Goal: Task Accomplishment & Management: Use online tool/utility

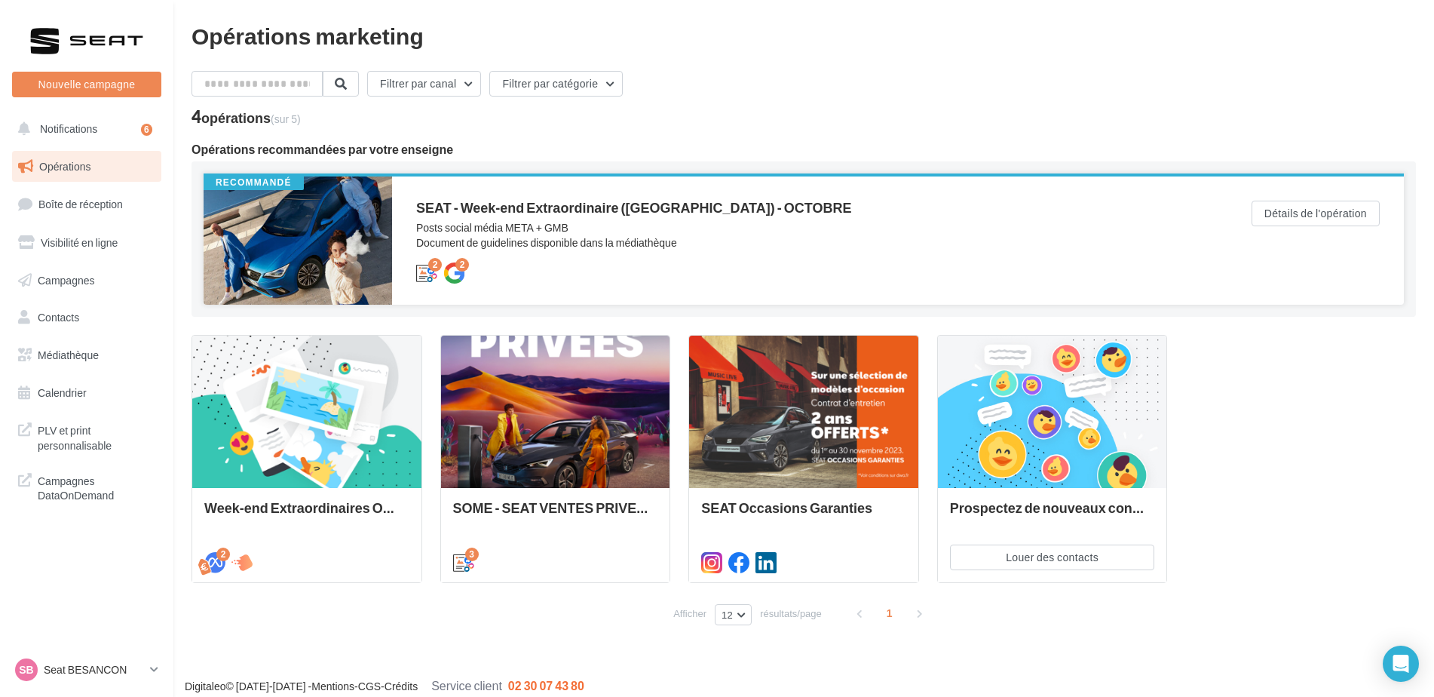
click at [359, 241] on div at bounding box center [298, 240] width 189 height 128
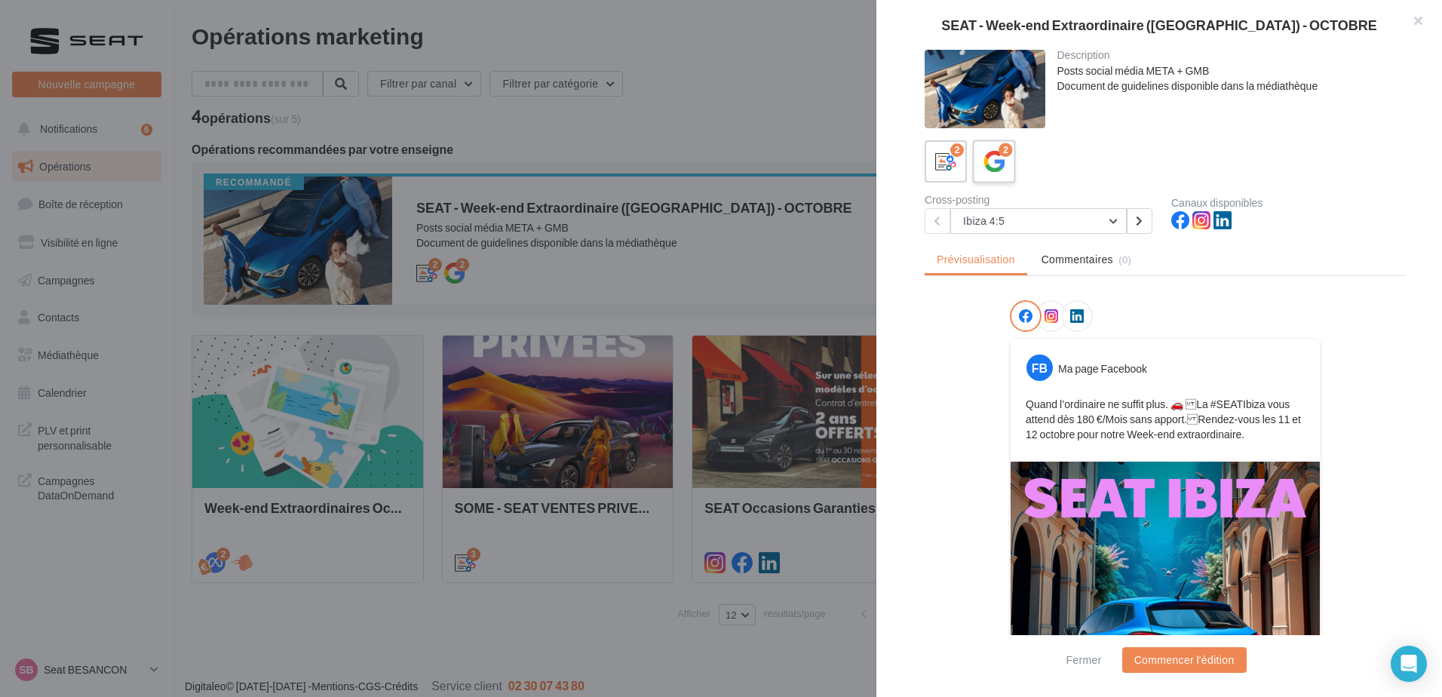
click at [994, 164] on icon at bounding box center [994, 162] width 22 height 22
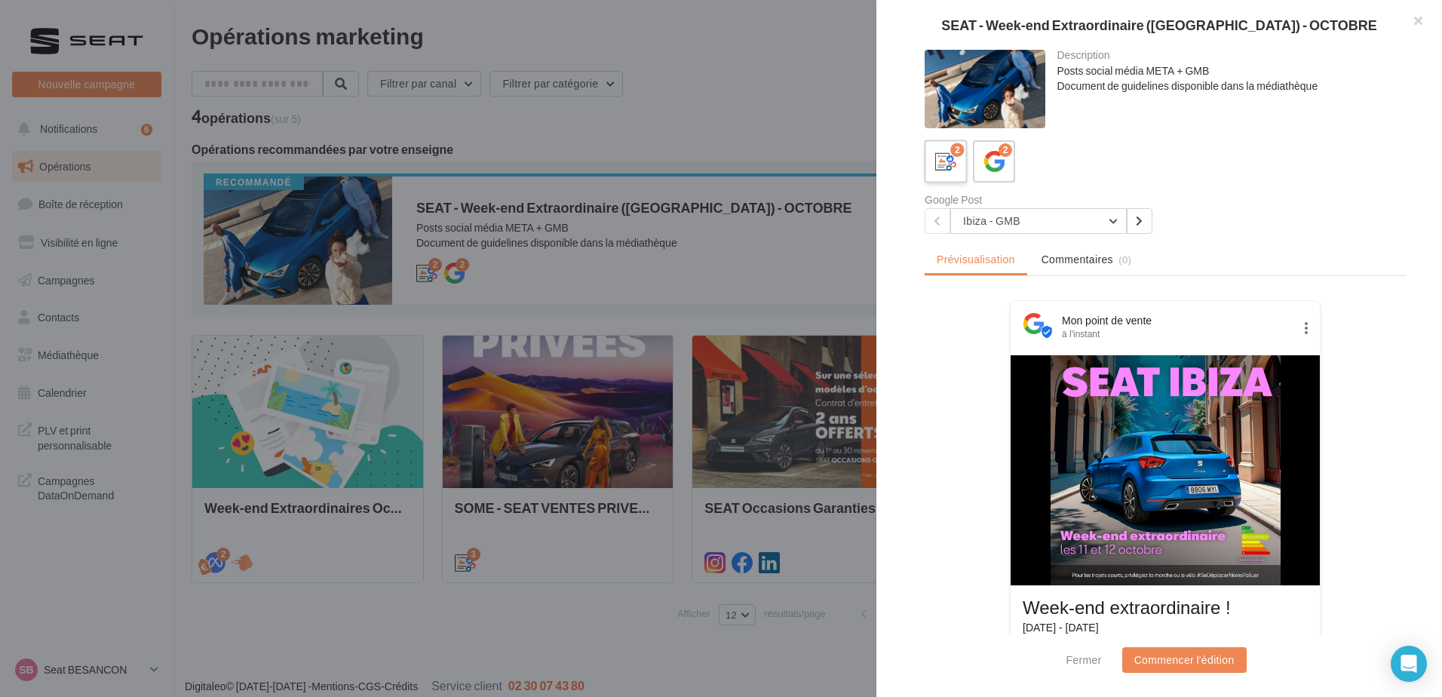
click at [958, 173] on div "2" at bounding box center [946, 162] width 28 height 28
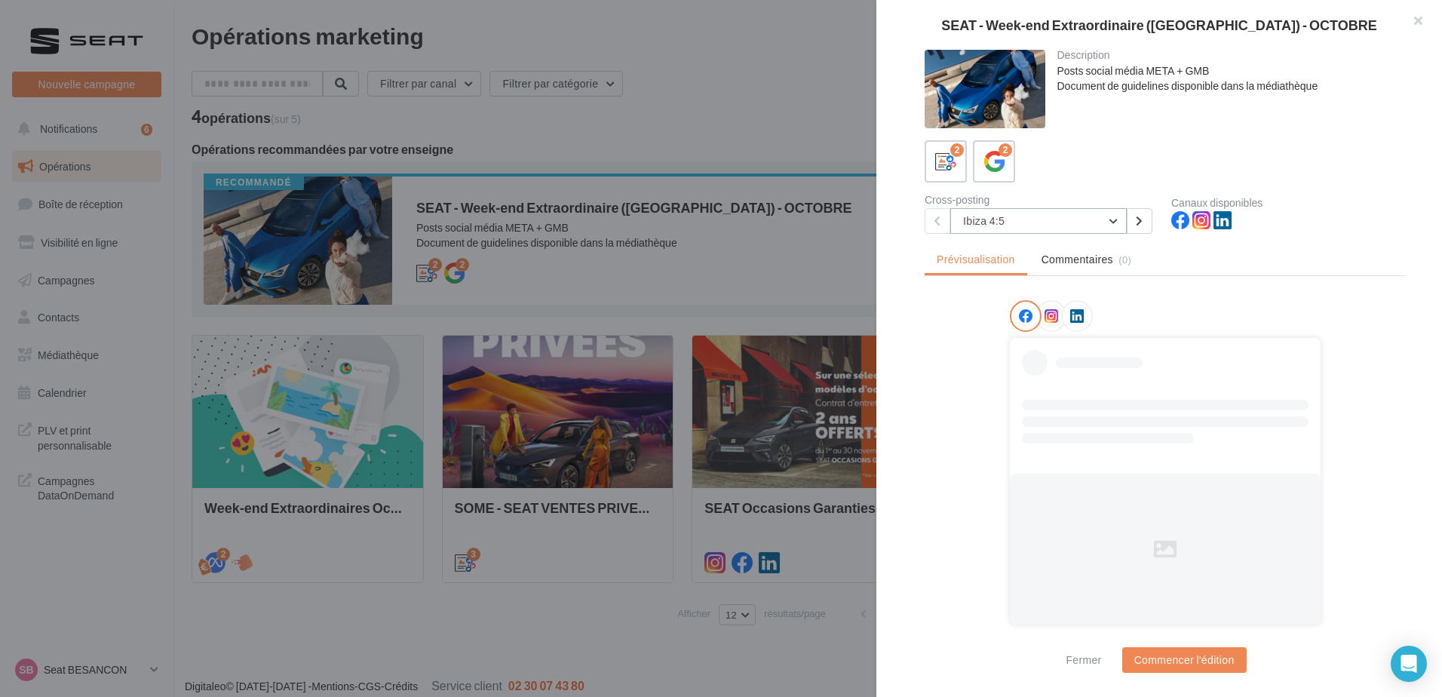
click at [995, 225] on button "Ibiza 4:5" at bounding box center [1038, 221] width 176 height 26
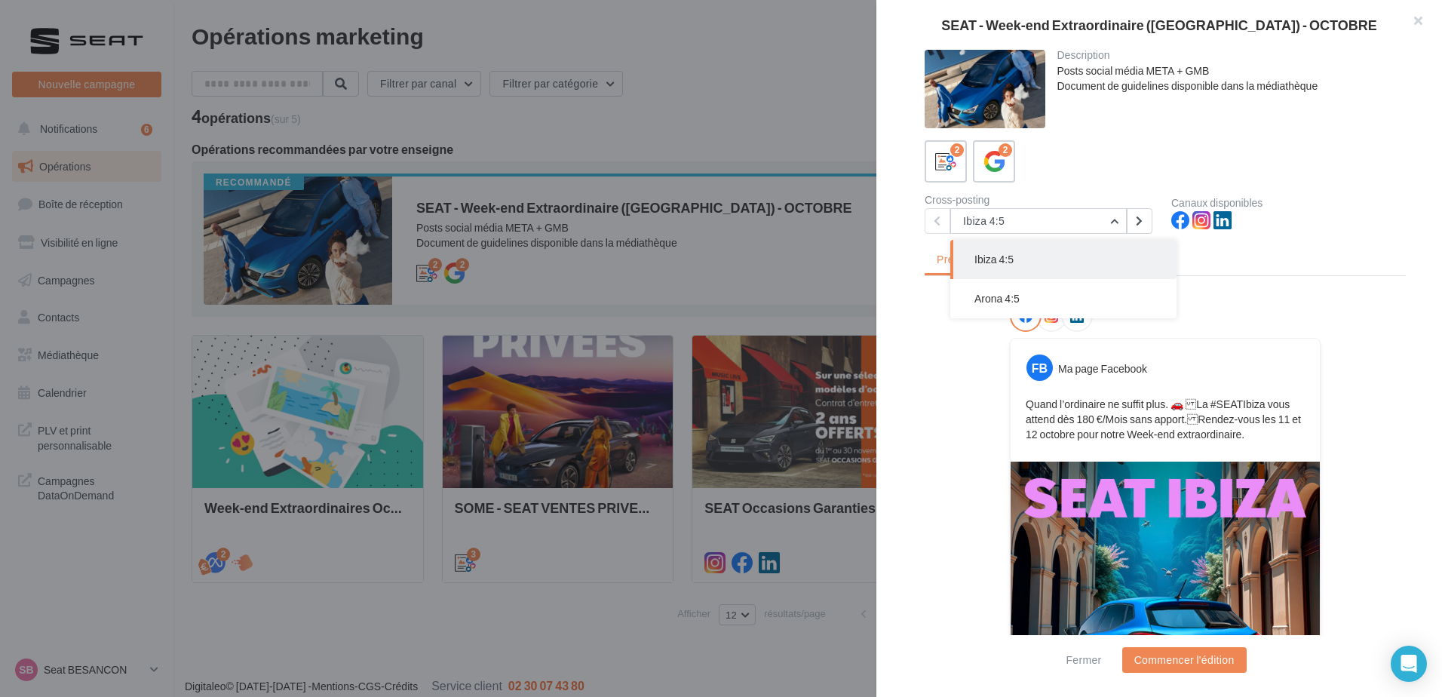
click at [1020, 268] on button "Ibiza 4:5" at bounding box center [1063, 259] width 226 height 39
click at [1019, 229] on button "Ibiza 4:5" at bounding box center [1038, 221] width 176 height 26
click at [998, 291] on button "Arona 4:5" at bounding box center [1063, 298] width 226 height 39
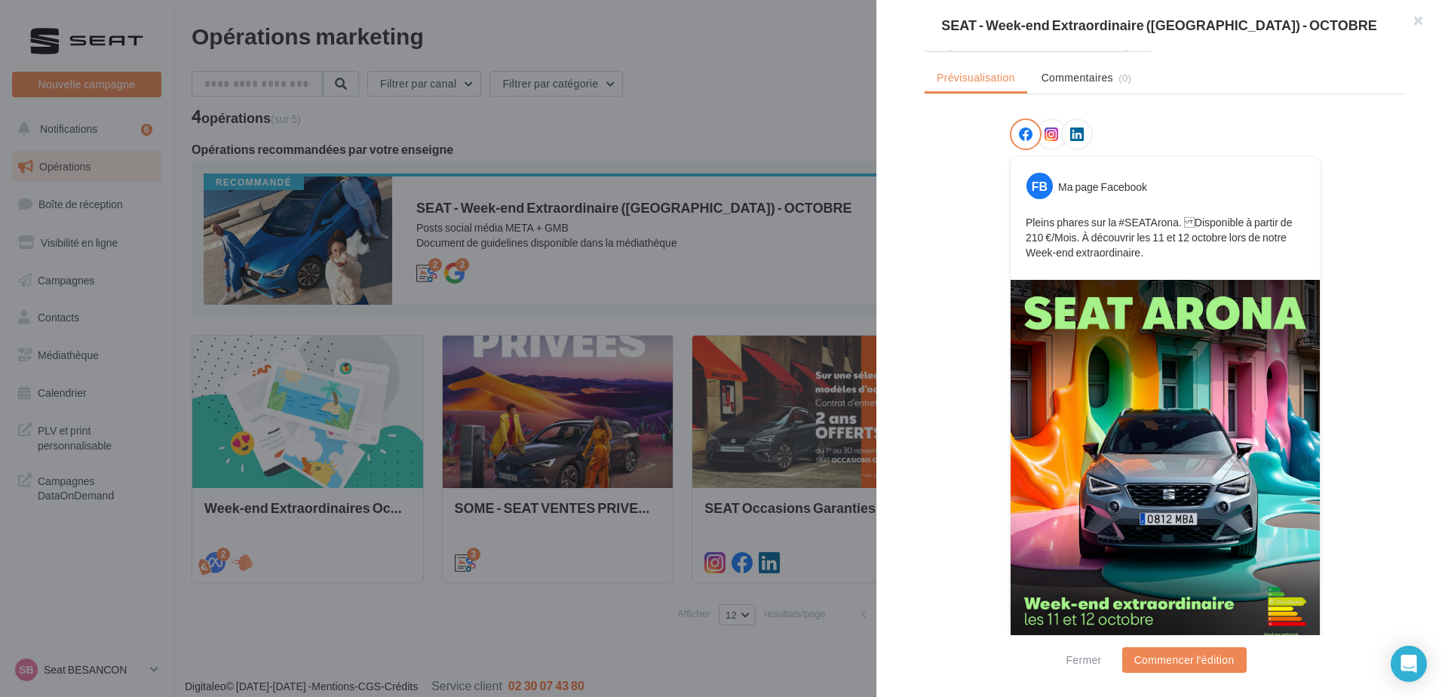
scroll to position [219, 0]
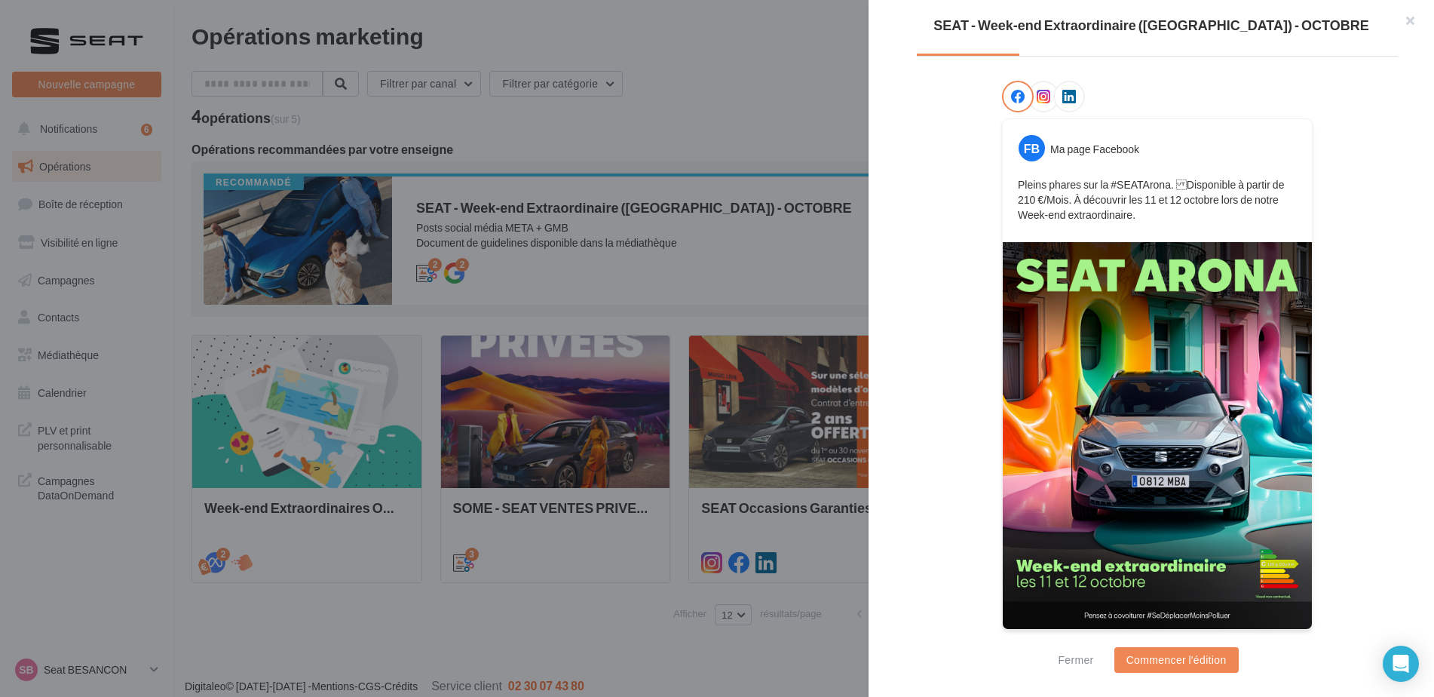
click at [740, 441] on div at bounding box center [717, 348] width 1434 height 697
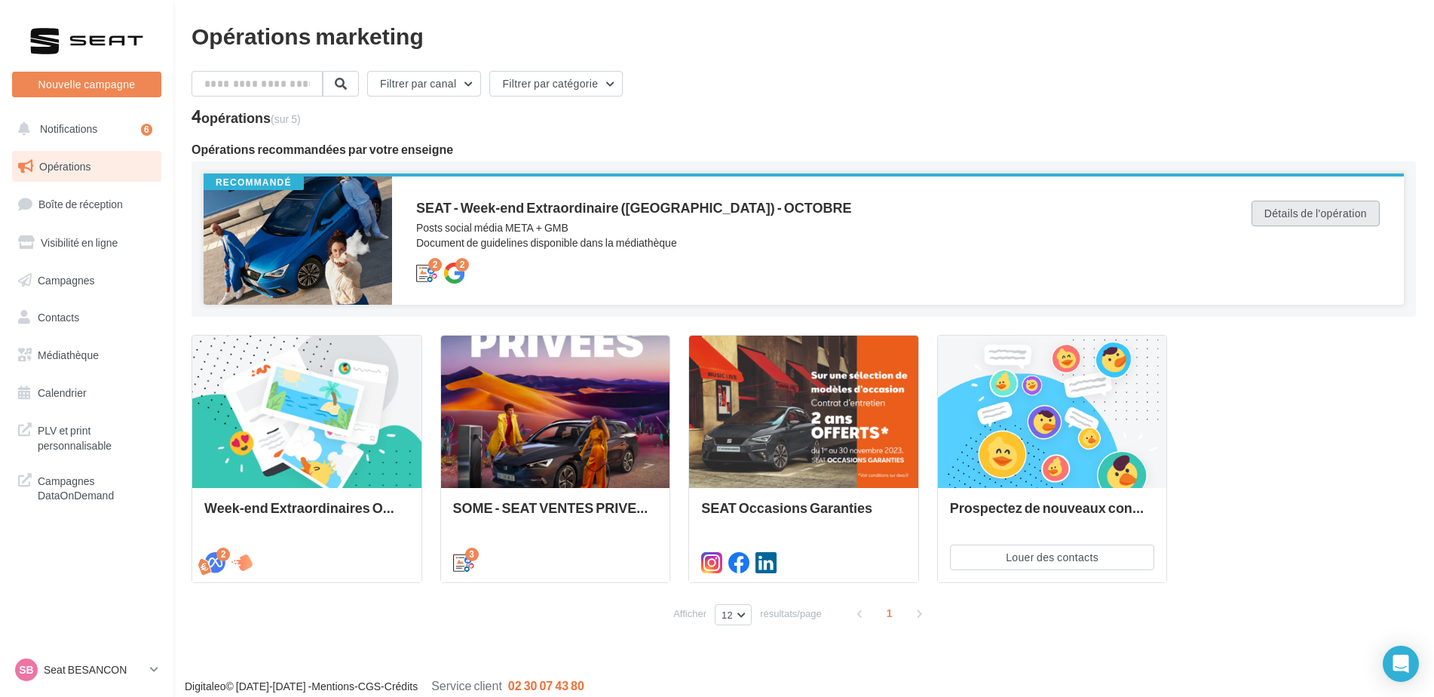
click at [1298, 208] on button "Détails de l'opération" at bounding box center [1316, 214] width 128 height 26
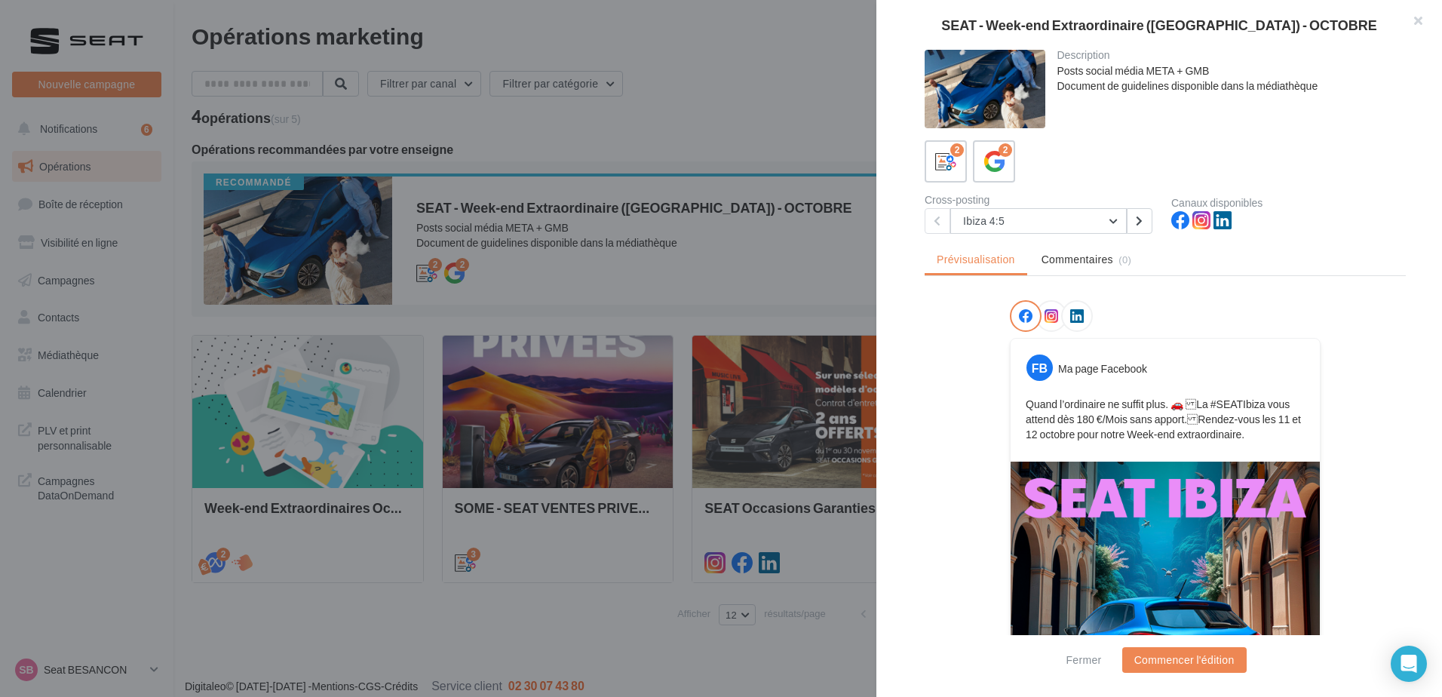
click at [1048, 312] on icon at bounding box center [1051, 316] width 14 height 14
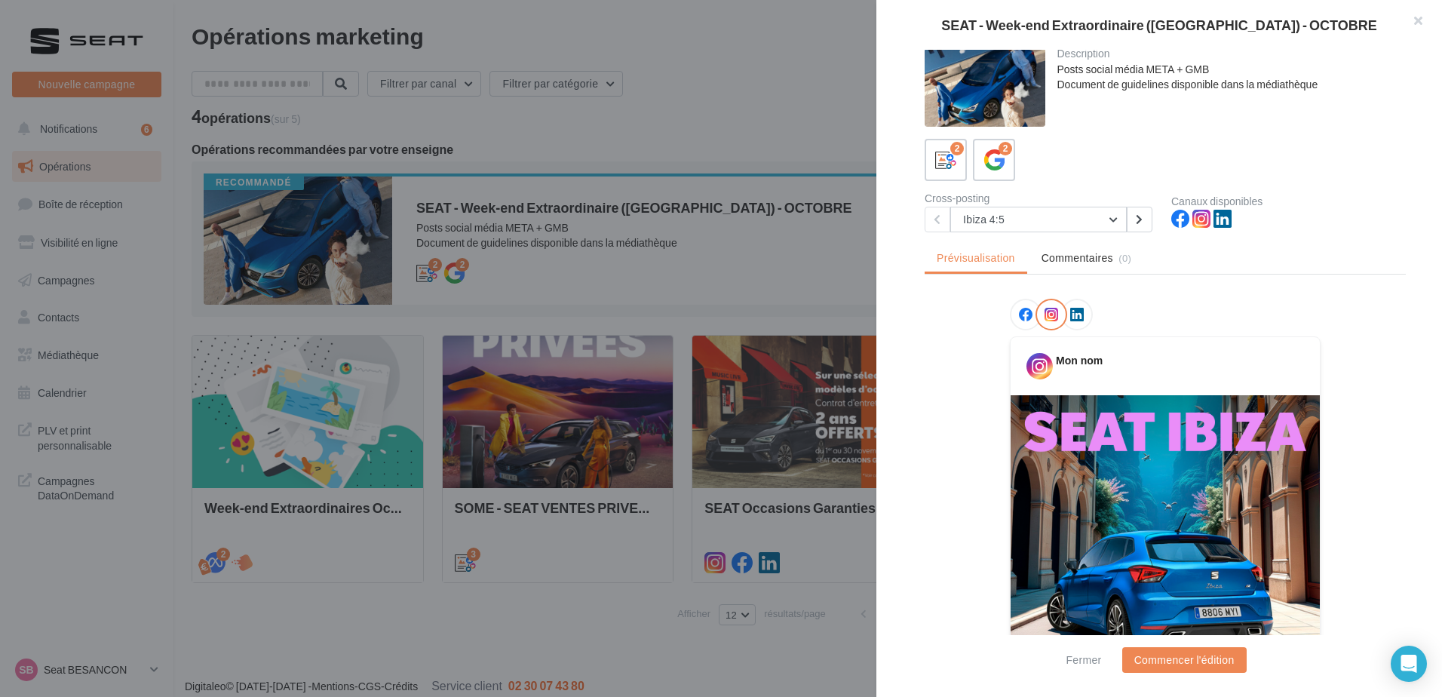
scroll to position [0, 0]
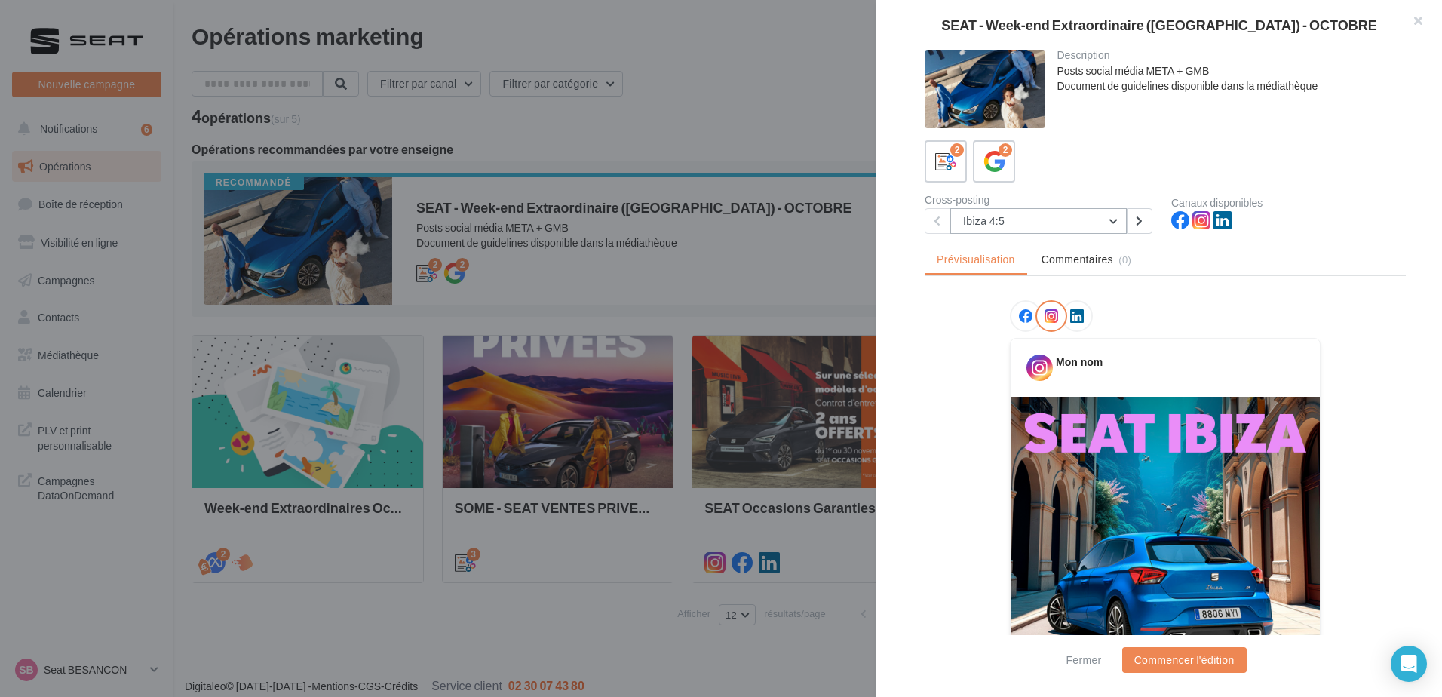
click at [1059, 226] on button "Ibiza 4:5" at bounding box center [1038, 221] width 176 height 26
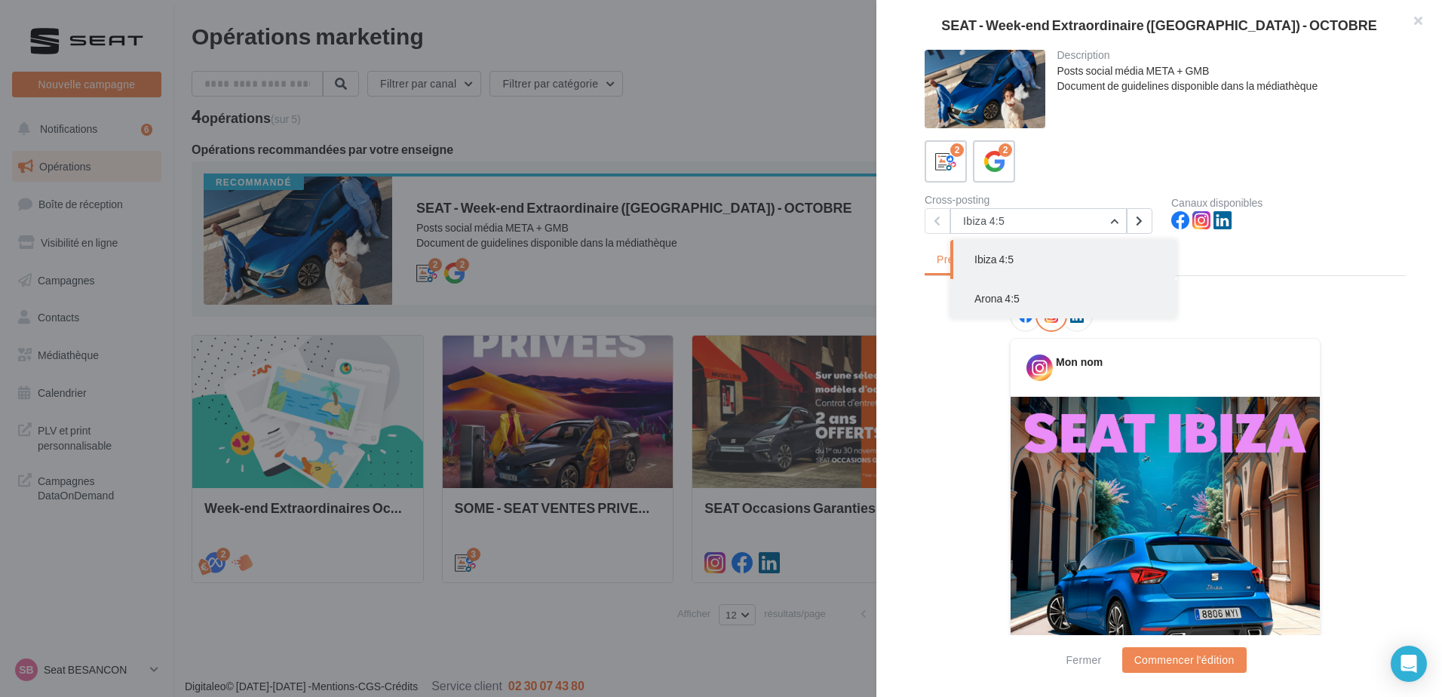
click at [1036, 293] on button "Arona 4:5" at bounding box center [1063, 298] width 226 height 39
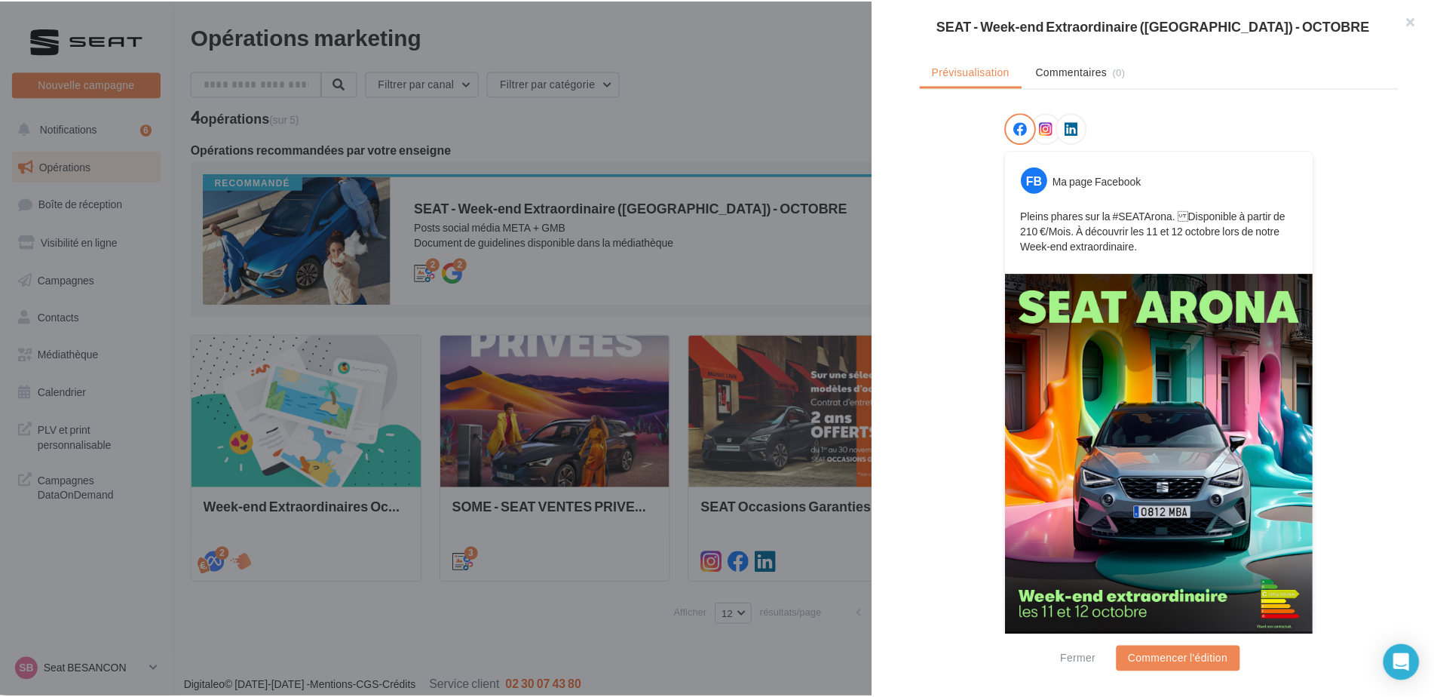
scroll to position [219, 0]
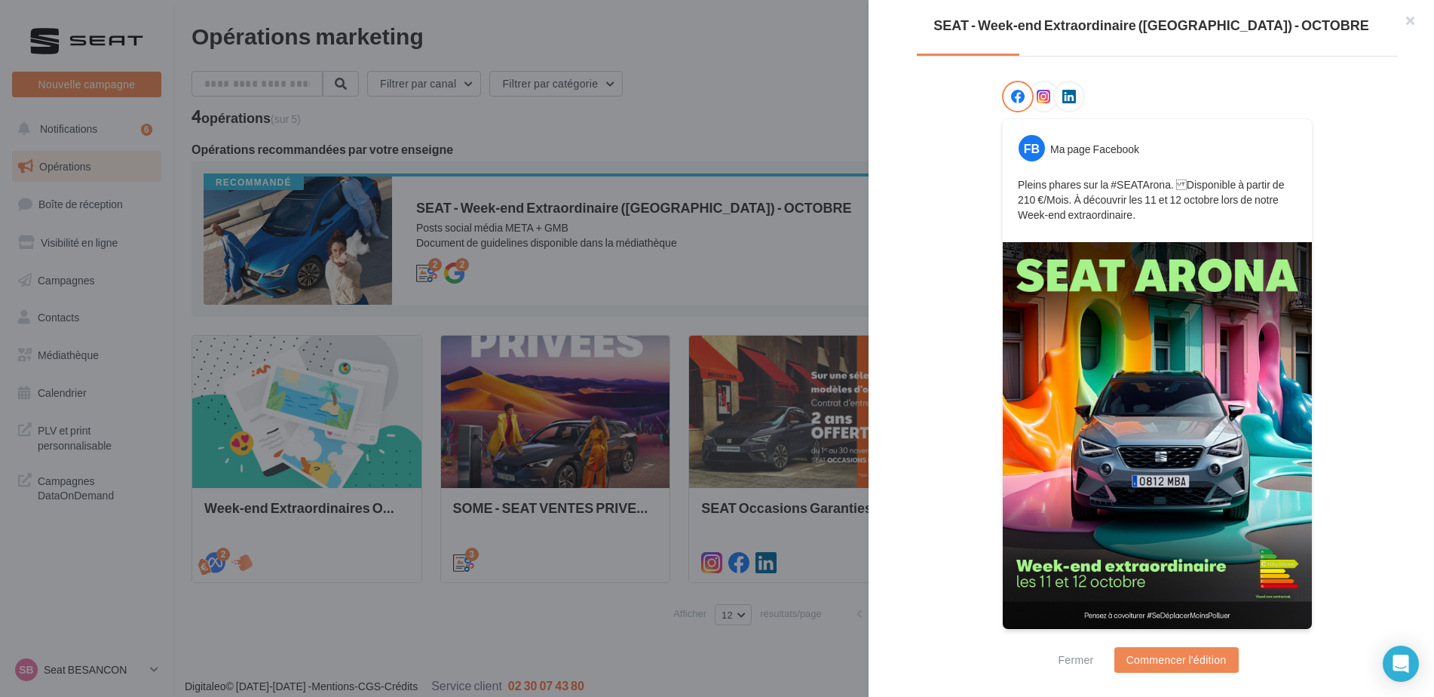
click at [589, 311] on div at bounding box center [717, 348] width 1434 height 697
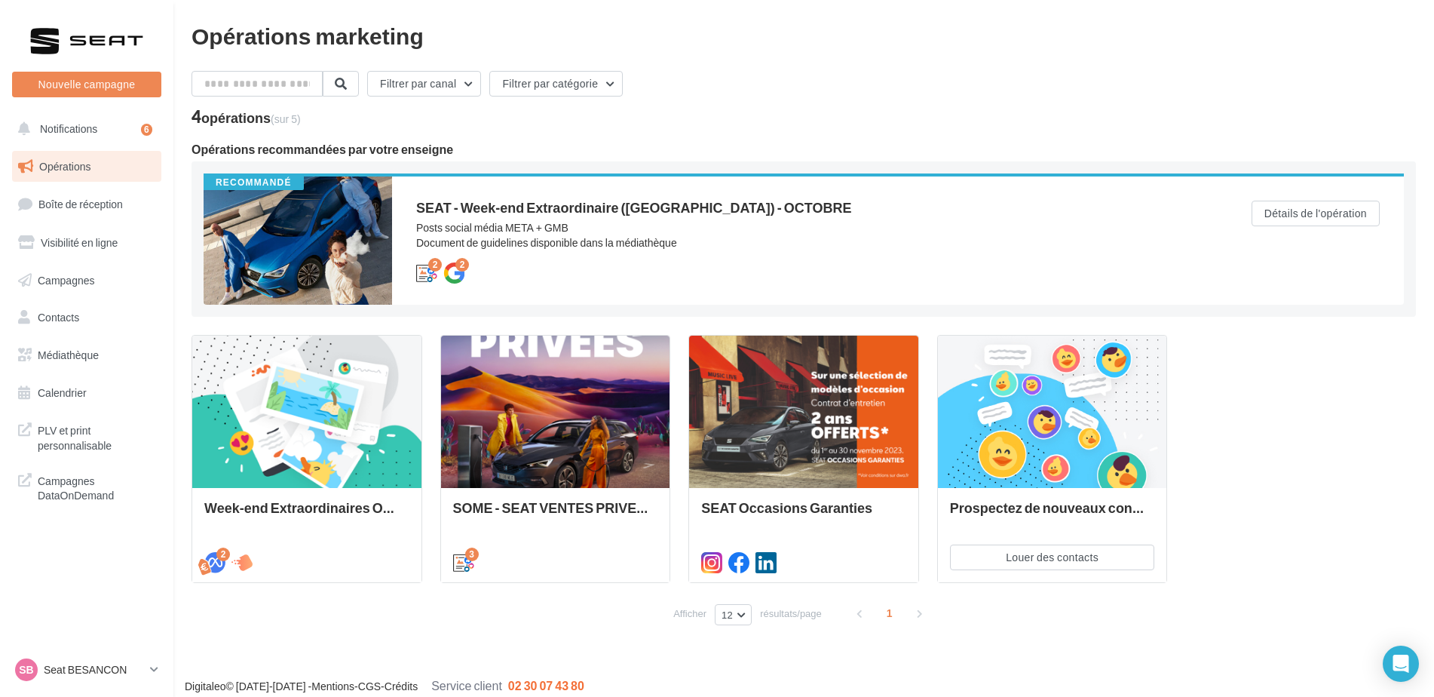
click at [84, 172] on span "Opérations" at bounding box center [64, 166] width 51 height 13
click at [318, 213] on div at bounding box center [298, 240] width 189 height 128
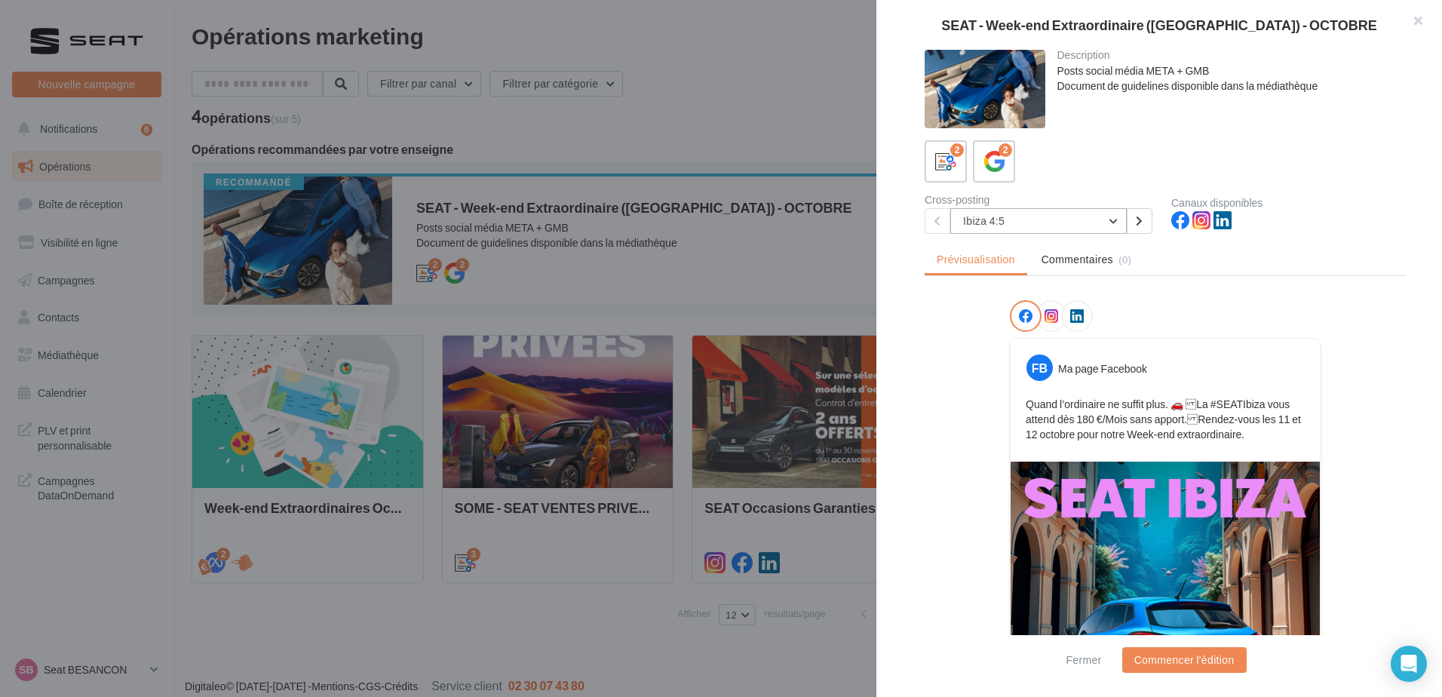
click at [1026, 229] on button "Ibiza 4:5" at bounding box center [1038, 221] width 176 height 26
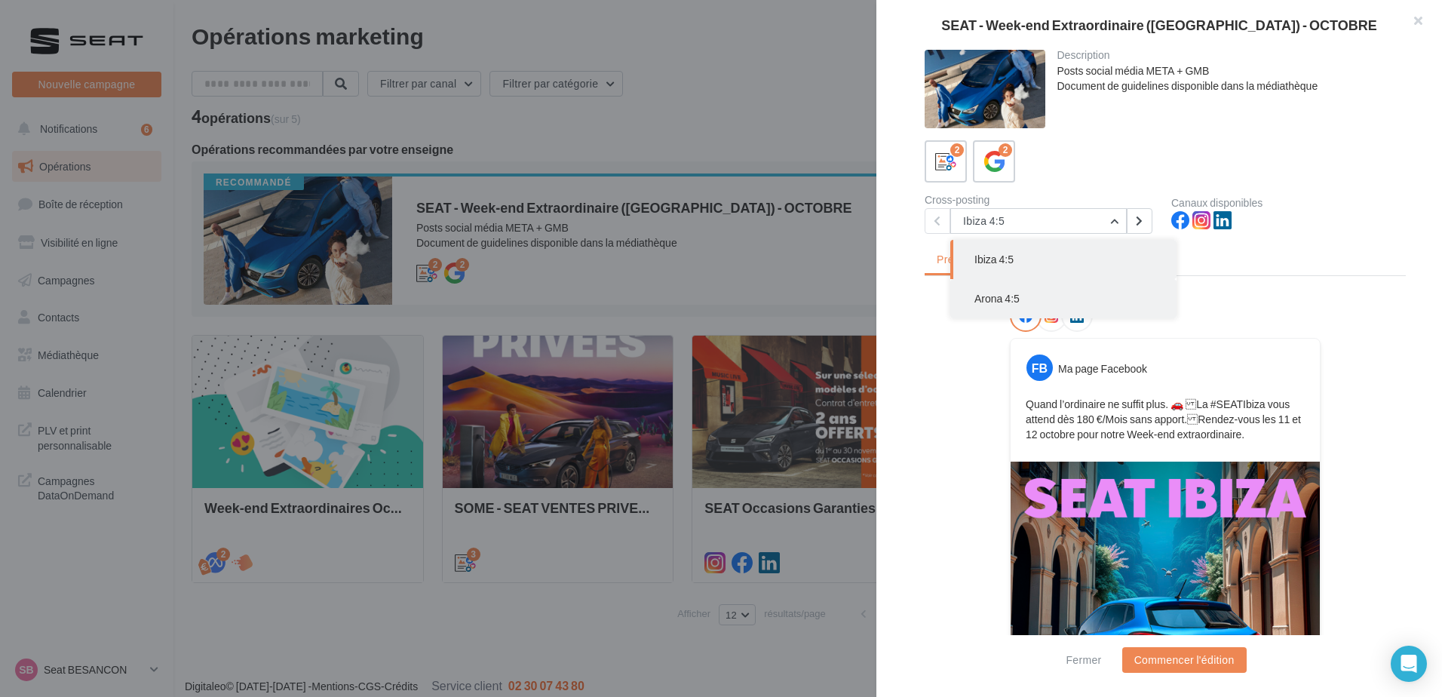
click at [1004, 305] on button "Arona 4:5" at bounding box center [1063, 298] width 226 height 39
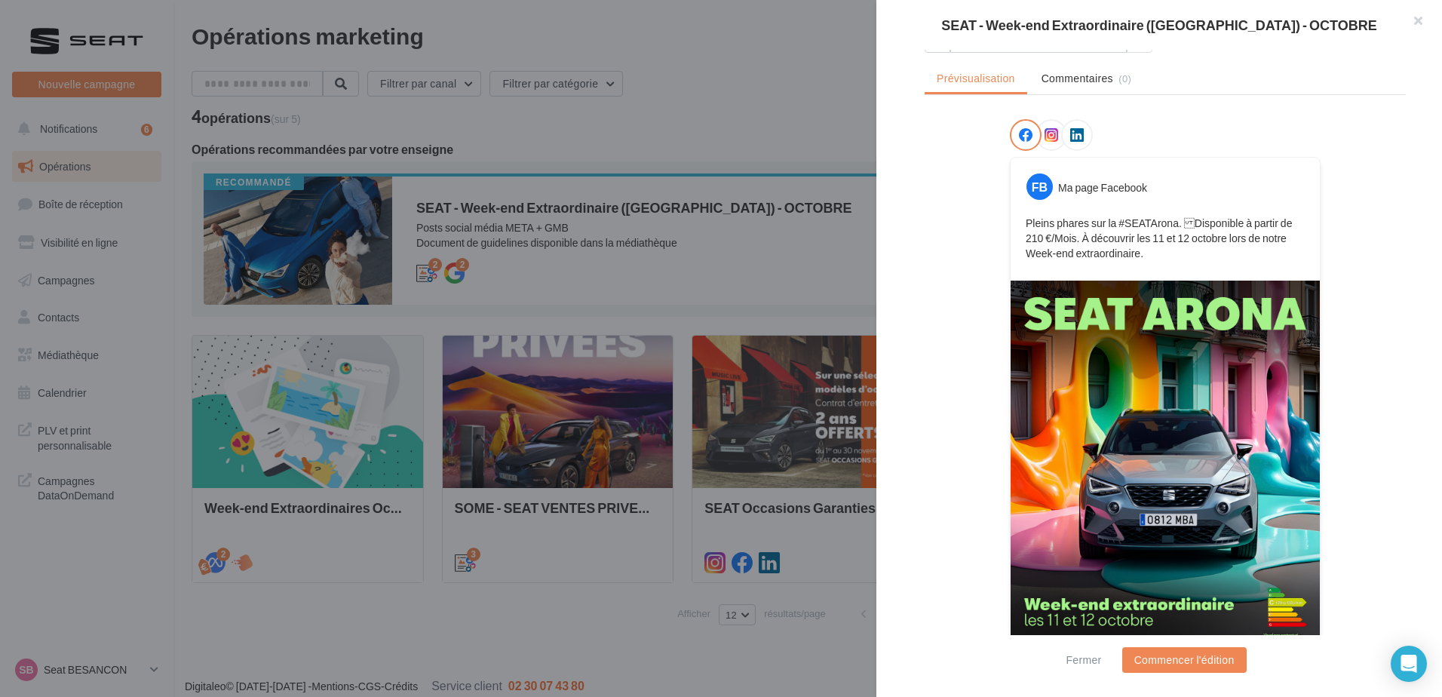
scroll to position [219, 0]
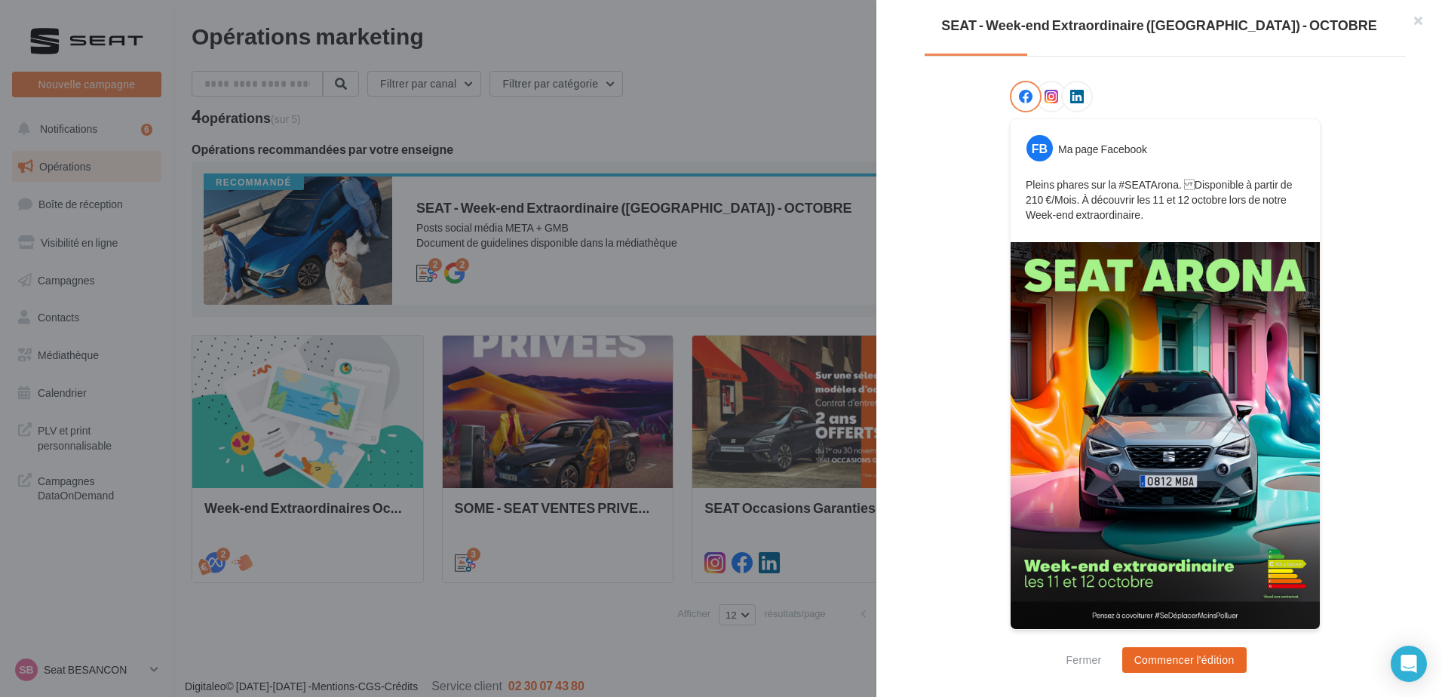
click at [1146, 656] on button "Commencer l'édition" at bounding box center [1184, 660] width 124 height 26
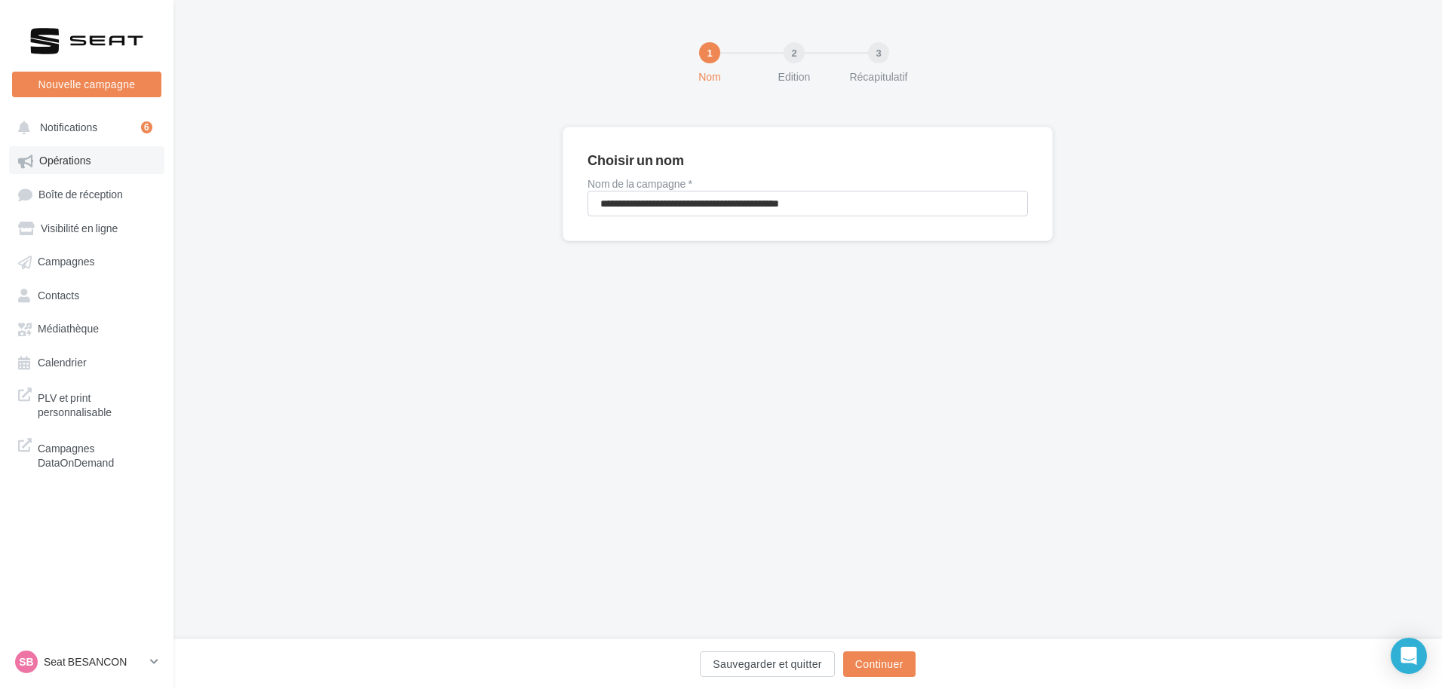
click at [74, 165] on span "Opérations" at bounding box center [64, 161] width 51 height 13
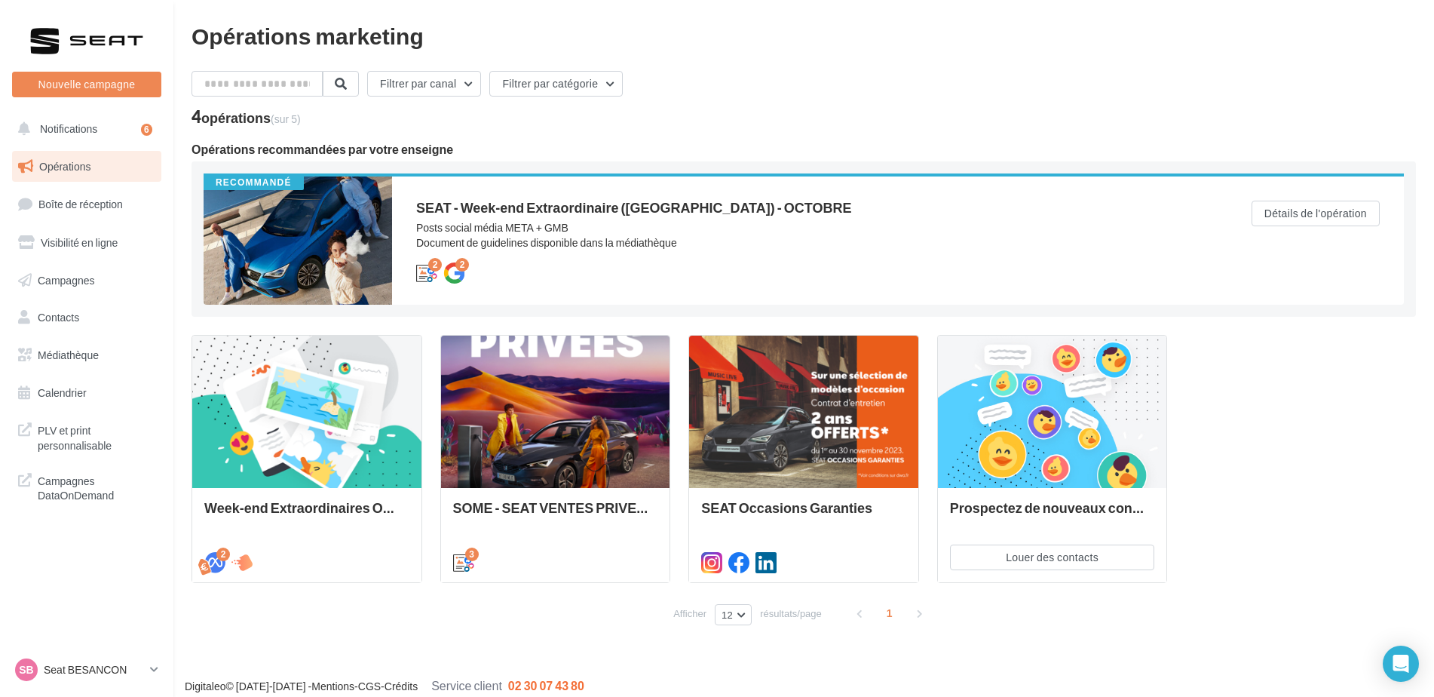
drag, startPoint x: 259, startPoint y: 143, endPoint x: 258, endPoint y: 168, distance: 24.9
click at [258, 161] on div "Opérations recommandées par votre enseigne Recommandé SEAT - Week-end Extraordi…" at bounding box center [804, 229] width 1225 height 173
drag, startPoint x: 258, startPoint y: 168, endPoint x: 272, endPoint y: 214, distance: 48.2
click at [272, 214] on div at bounding box center [298, 240] width 189 height 128
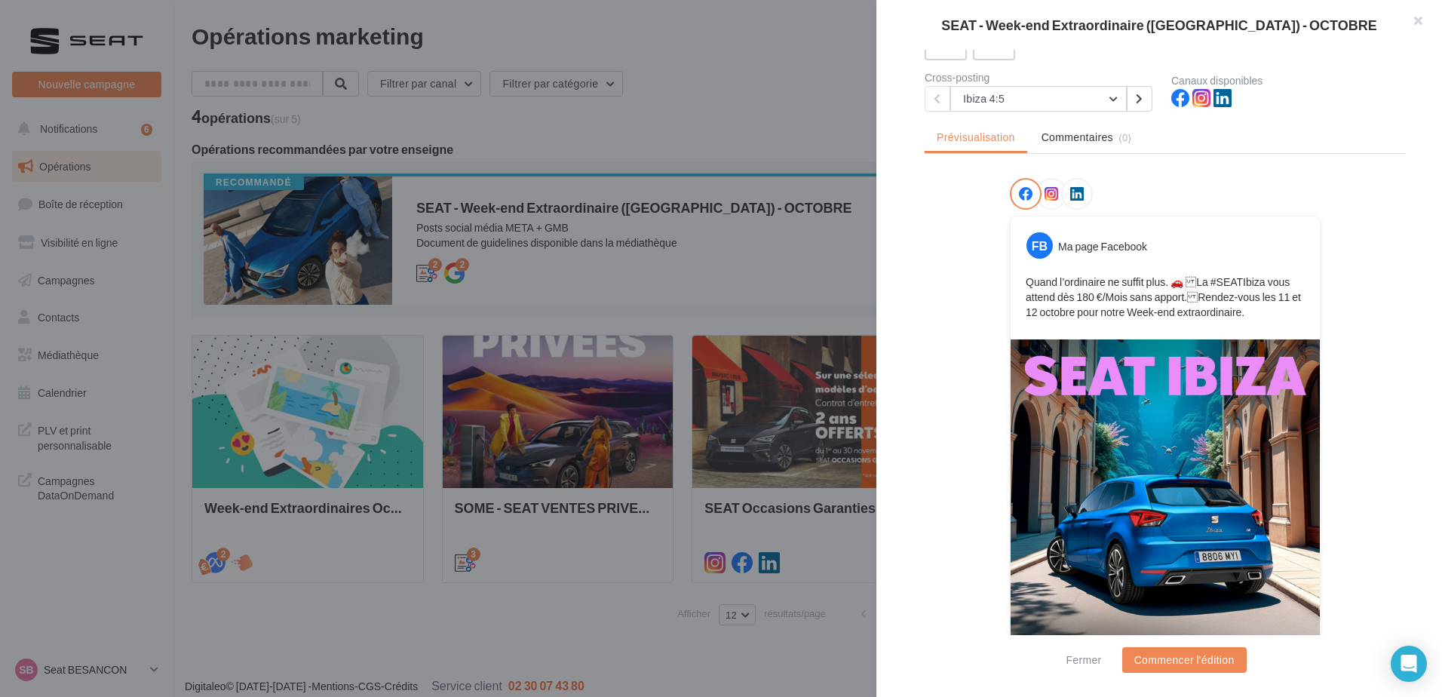
scroll to position [219, 0]
